Goal: Information Seeking & Learning: Find specific page/section

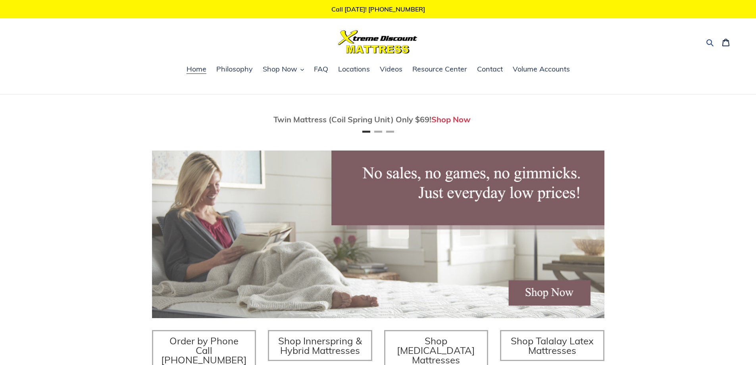
click at [710, 44] on icon "button" at bounding box center [710, 42] width 8 height 8
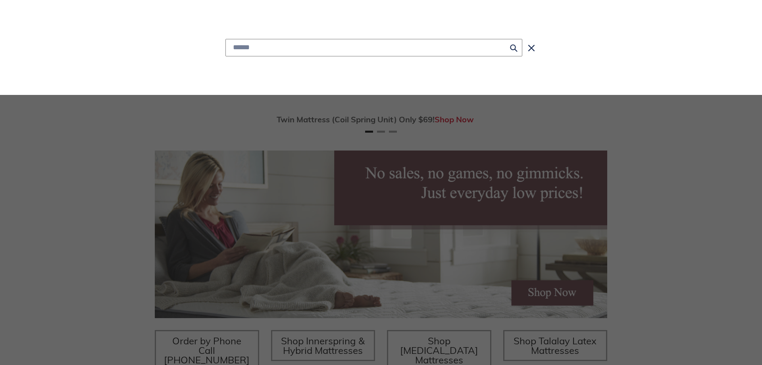
click at [283, 49] on input "Search" at bounding box center [373, 47] width 297 height 17
type input "**********"
click at [226, 56] on button "Search for “three quarter matress”" at bounding box center [374, 67] width 296 height 22
